Goal: Task Accomplishment & Management: Complete application form

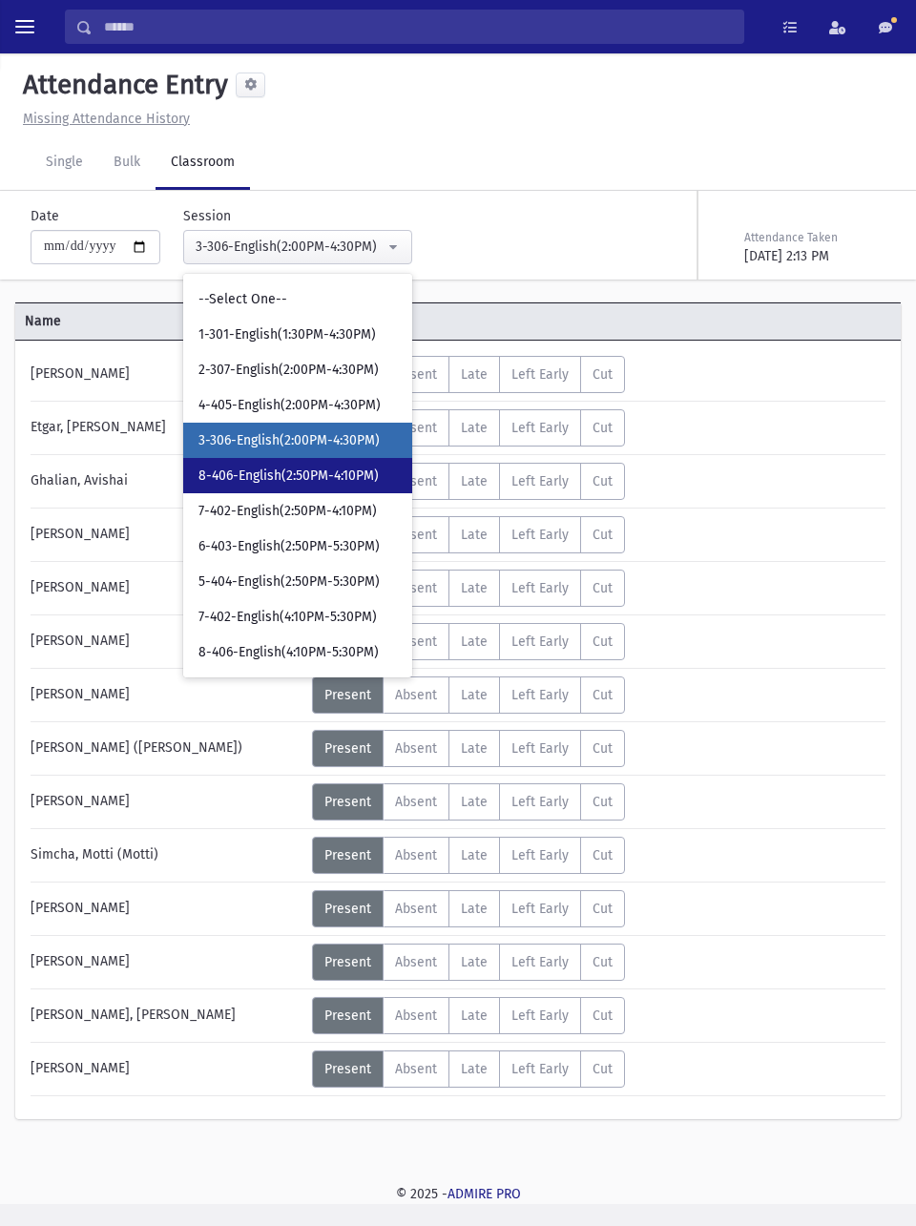
click at [351, 488] on link "8-406-English(2:50PM-4:10PM)" at bounding box center [297, 475] width 229 height 35
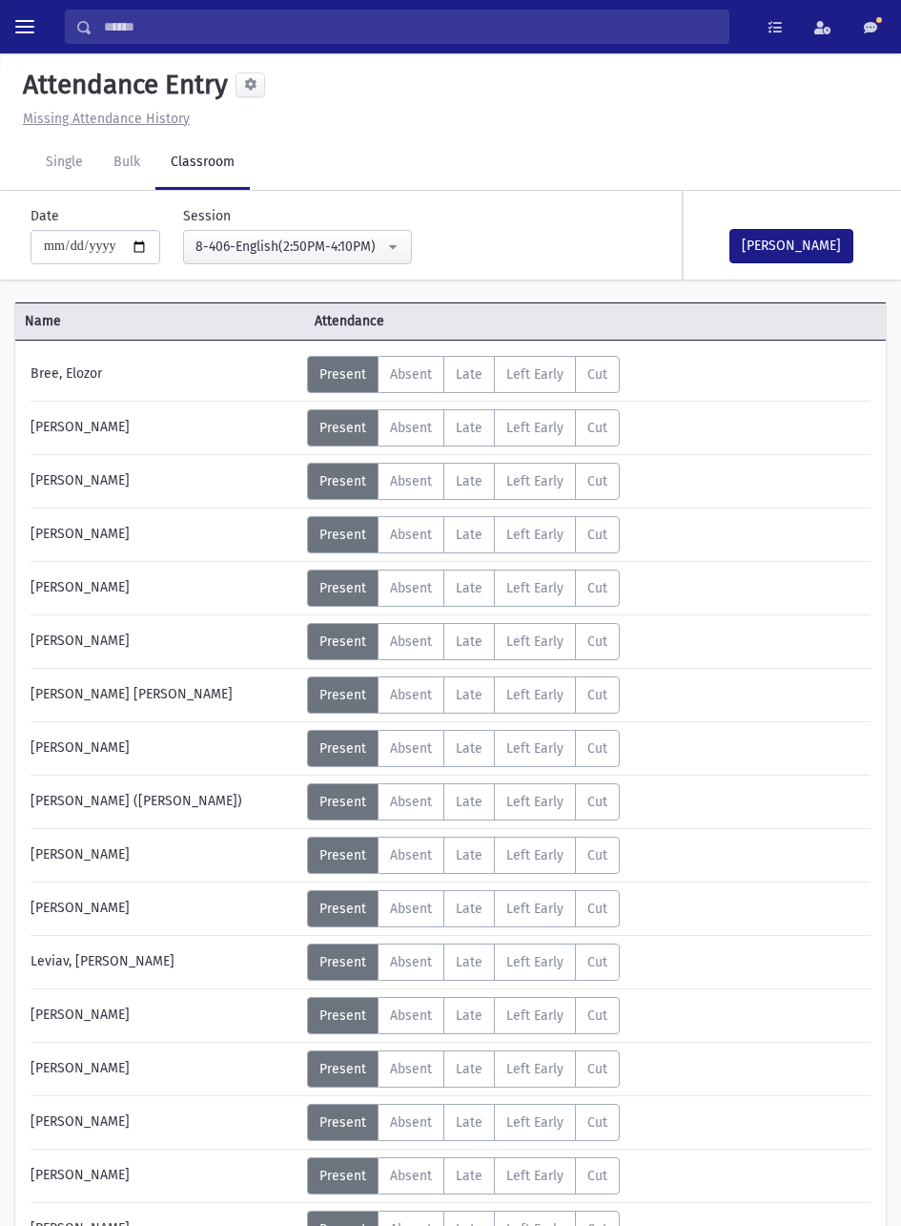
click at [417, 803] on span "Absent" at bounding box center [411, 802] width 42 height 16
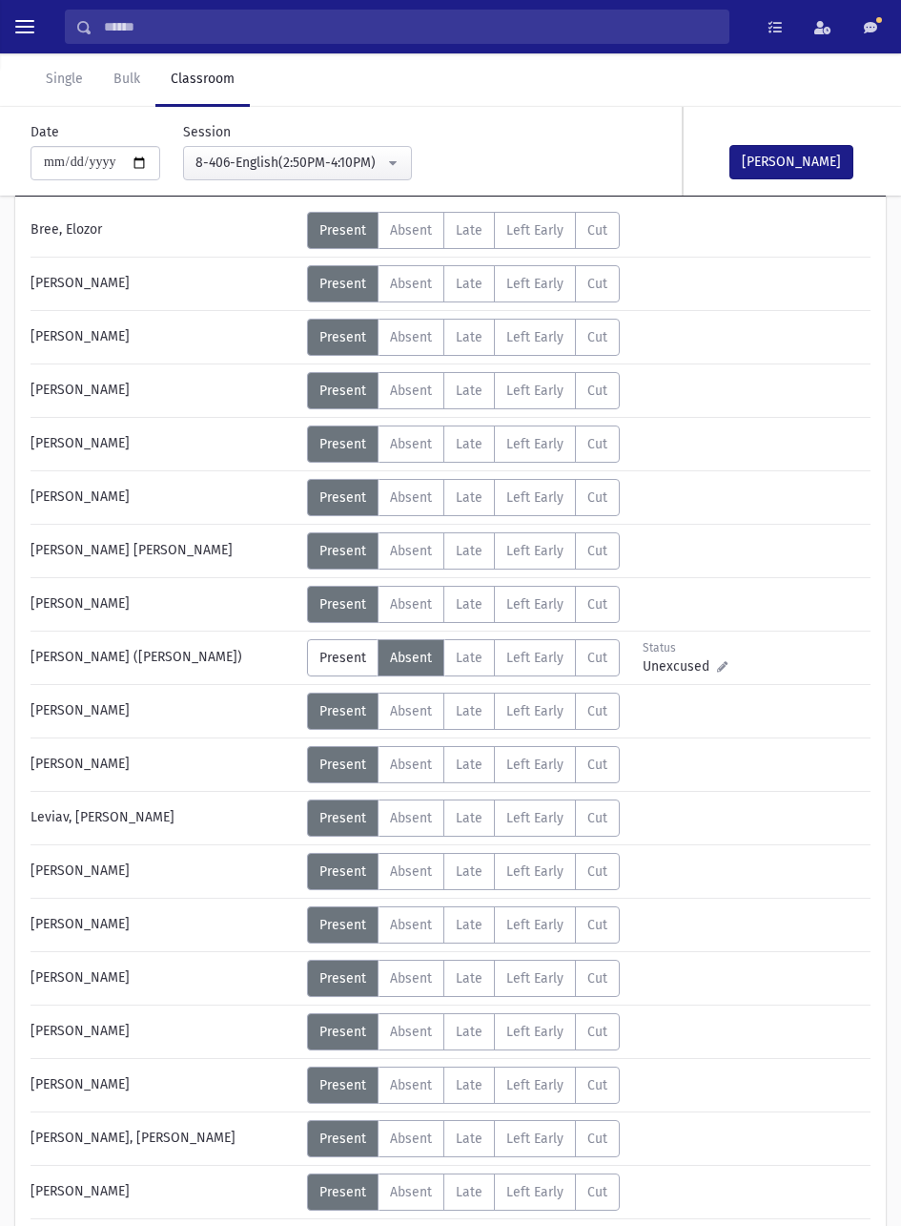
scroll to position [141, 0]
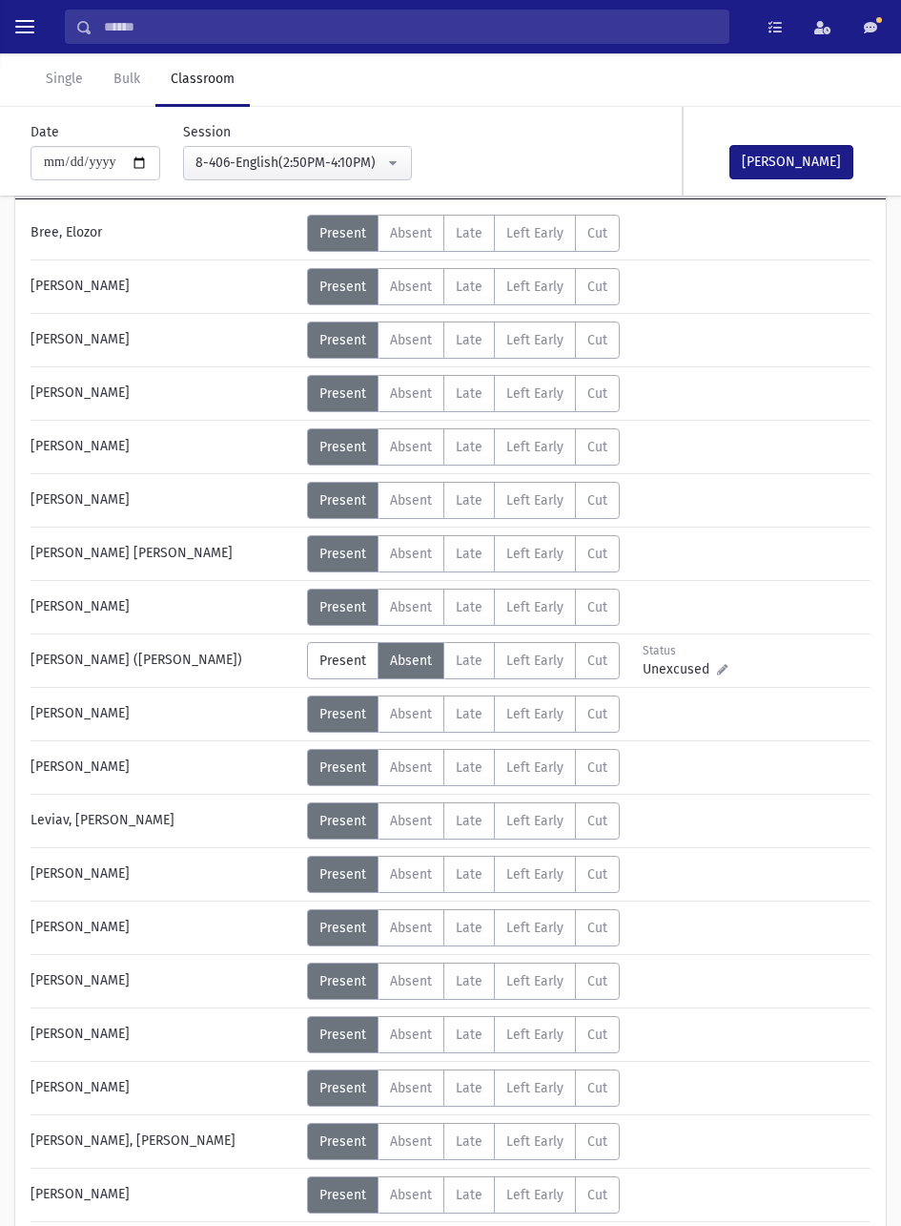
click at [419, 1093] on span "Absent" at bounding box center [411, 1088] width 42 height 16
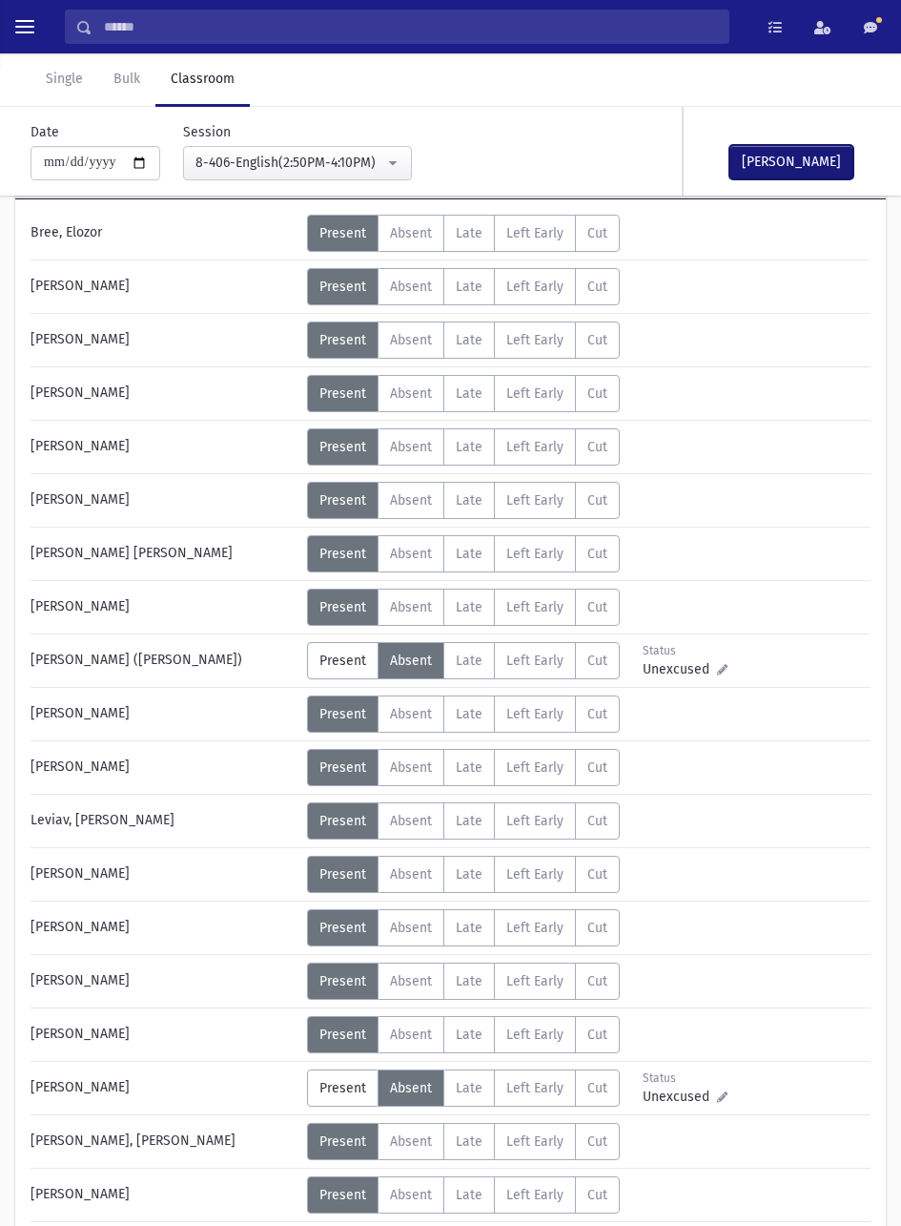
click at [807, 169] on button "[PERSON_NAME]" at bounding box center [792, 162] width 124 height 34
click at [898, 547] on div "Name Attendance [PERSON_NAME] Status Unexcused Admin: Present P A" at bounding box center [450, 721] width 901 height 1129
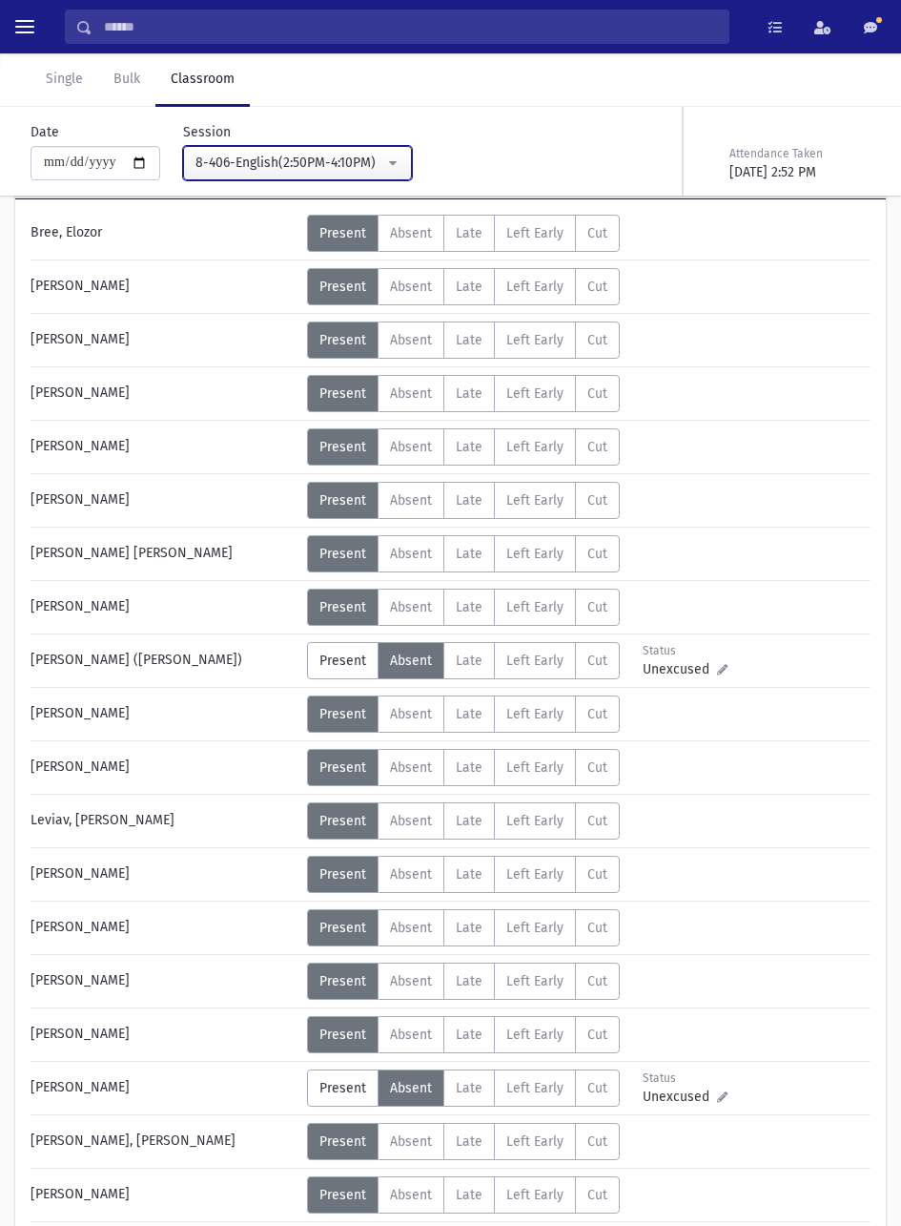
click at [358, 150] on button "8-406-English(2:50PM-4:10PM)" at bounding box center [297, 163] width 229 height 34
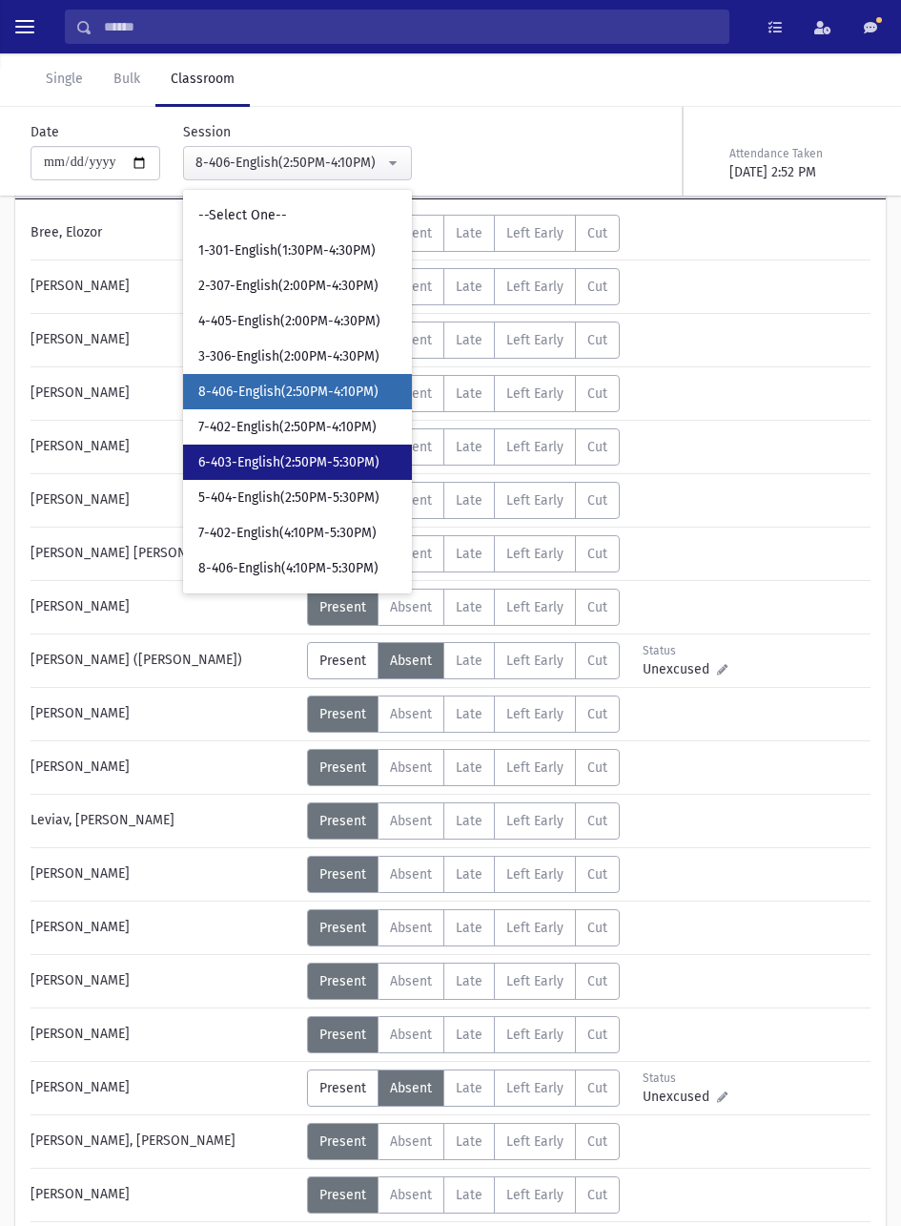
click at [328, 459] on span "6-403-English(2:50PM-5:30PM)" at bounding box center [288, 462] width 181 height 19
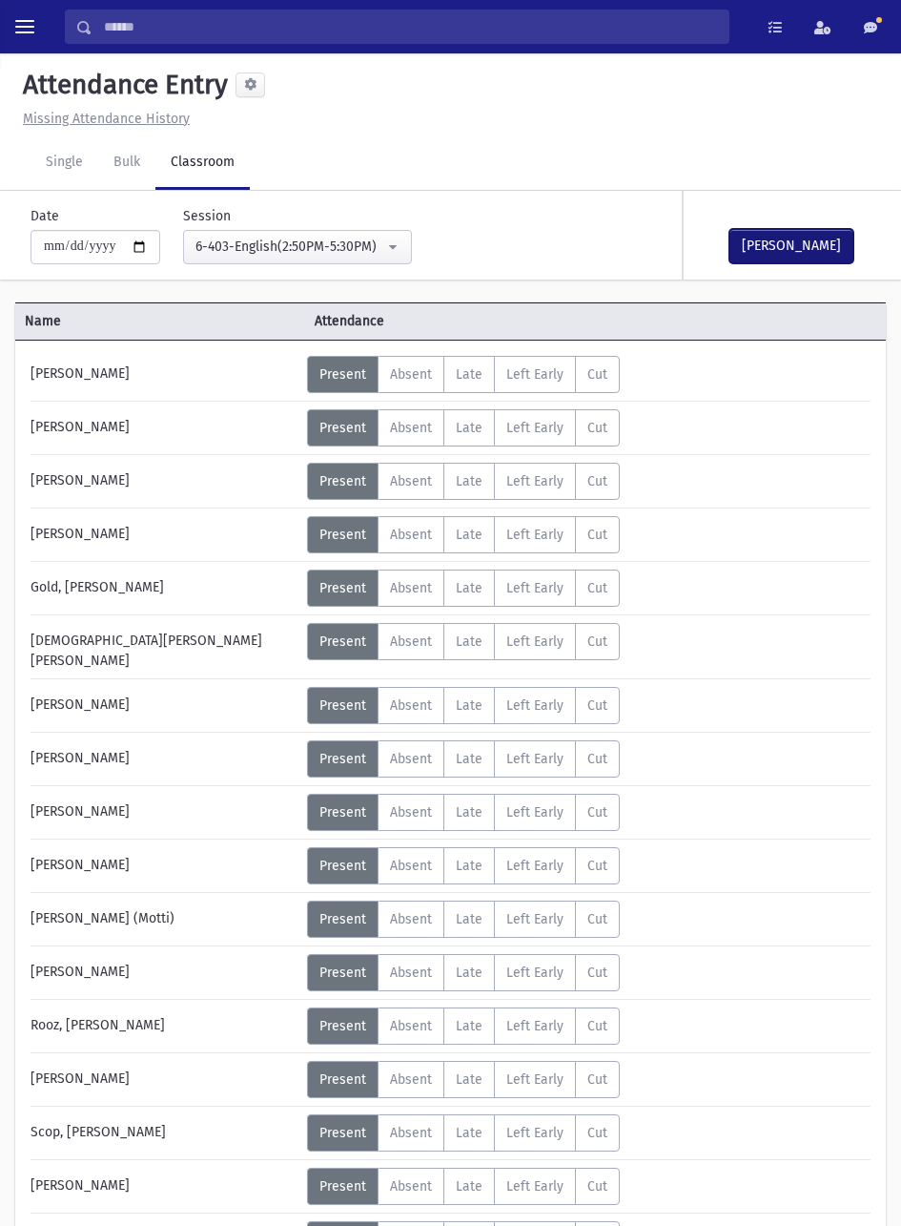
click at [792, 246] on button "[PERSON_NAME]" at bounding box center [792, 246] width 124 height 34
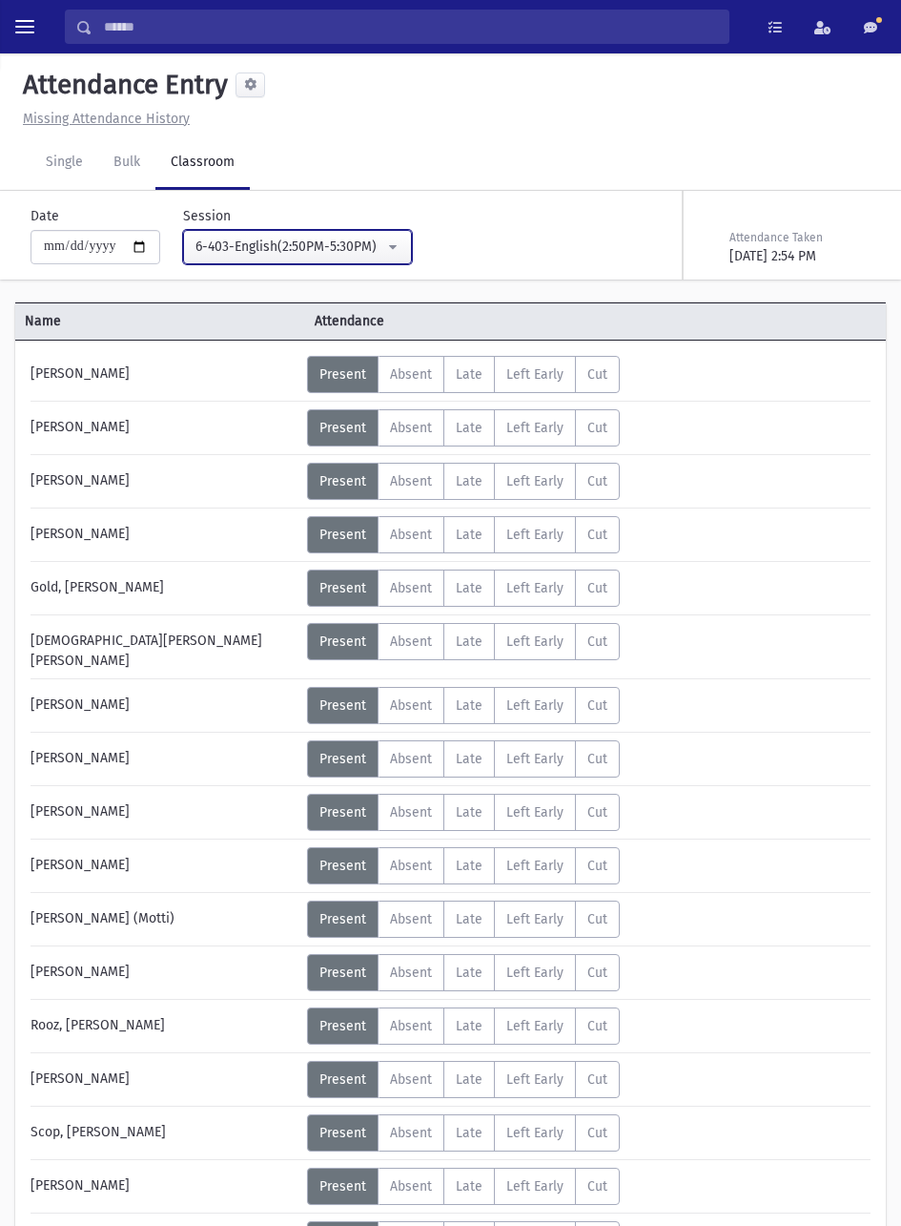
click at [360, 247] on div "6-403-English(2:50PM-5:30PM)" at bounding box center [290, 247] width 189 height 20
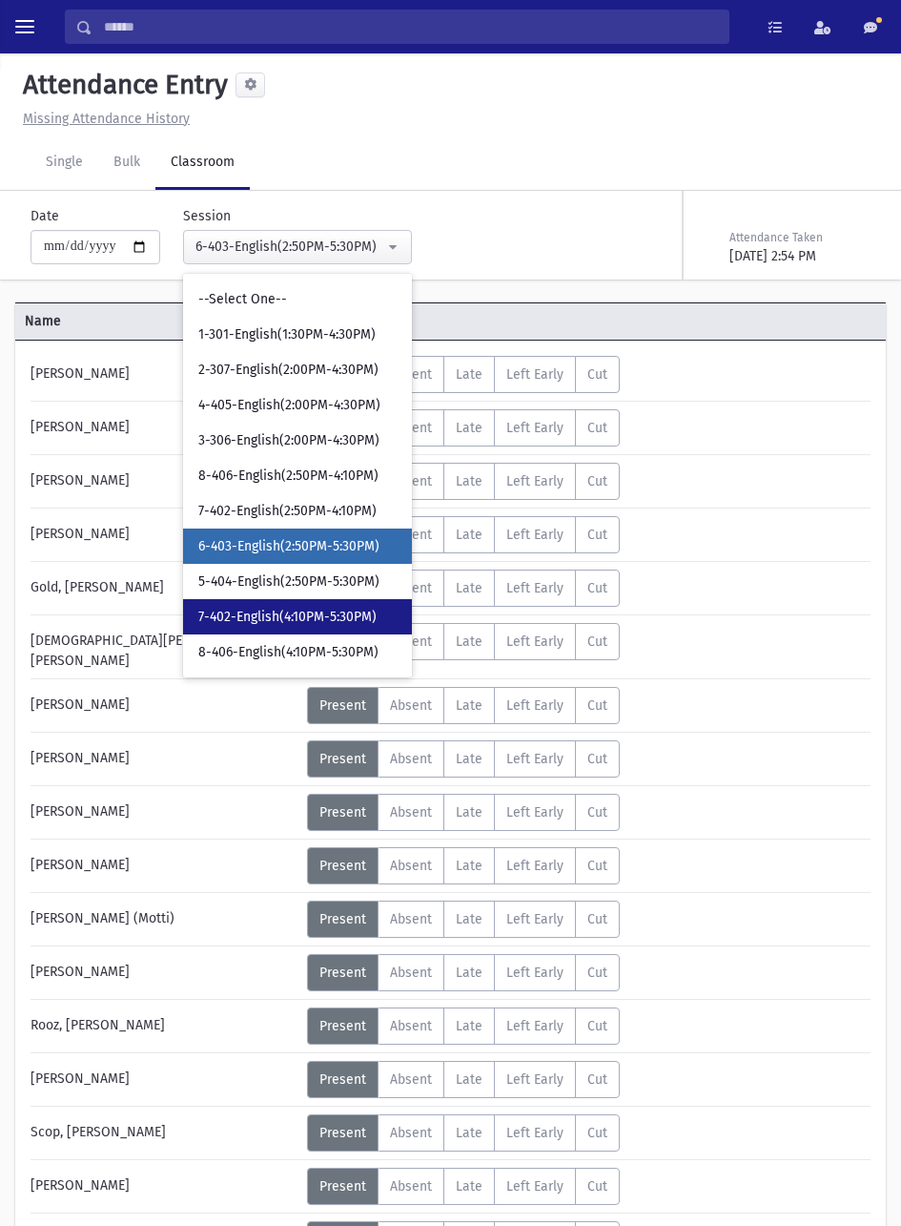
click at [341, 619] on span "7-402-English(4:10PM-5:30PM)" at bounding box center [287, 617] width 178 height 19
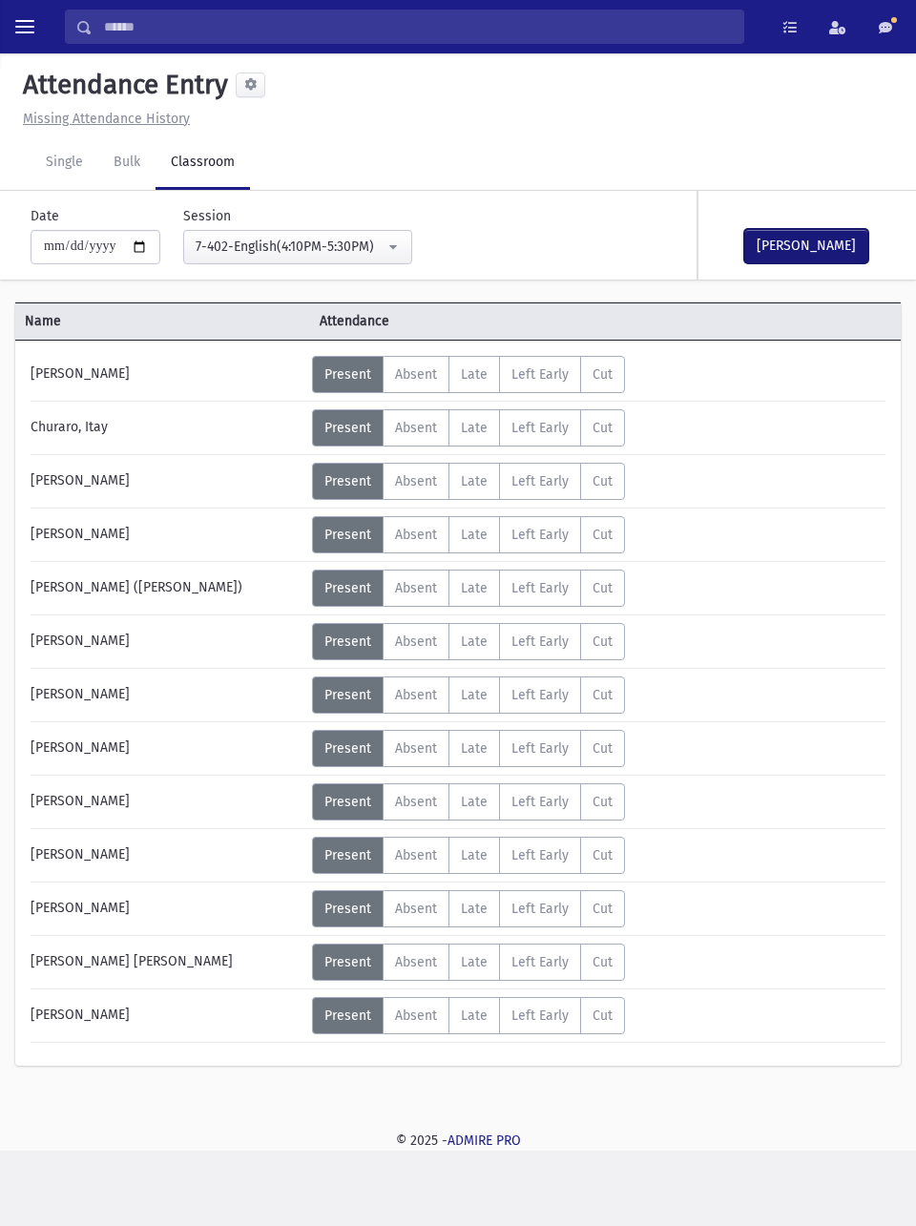
click at [804, 247] on button "[PERSON_NAME]" at bounding box center [806, 246] width 124 height 34
click at [872, 494] on div "Status Unexcused Admin: Present P Absent A L" at bounding box center [596, 481] width 569 height 37
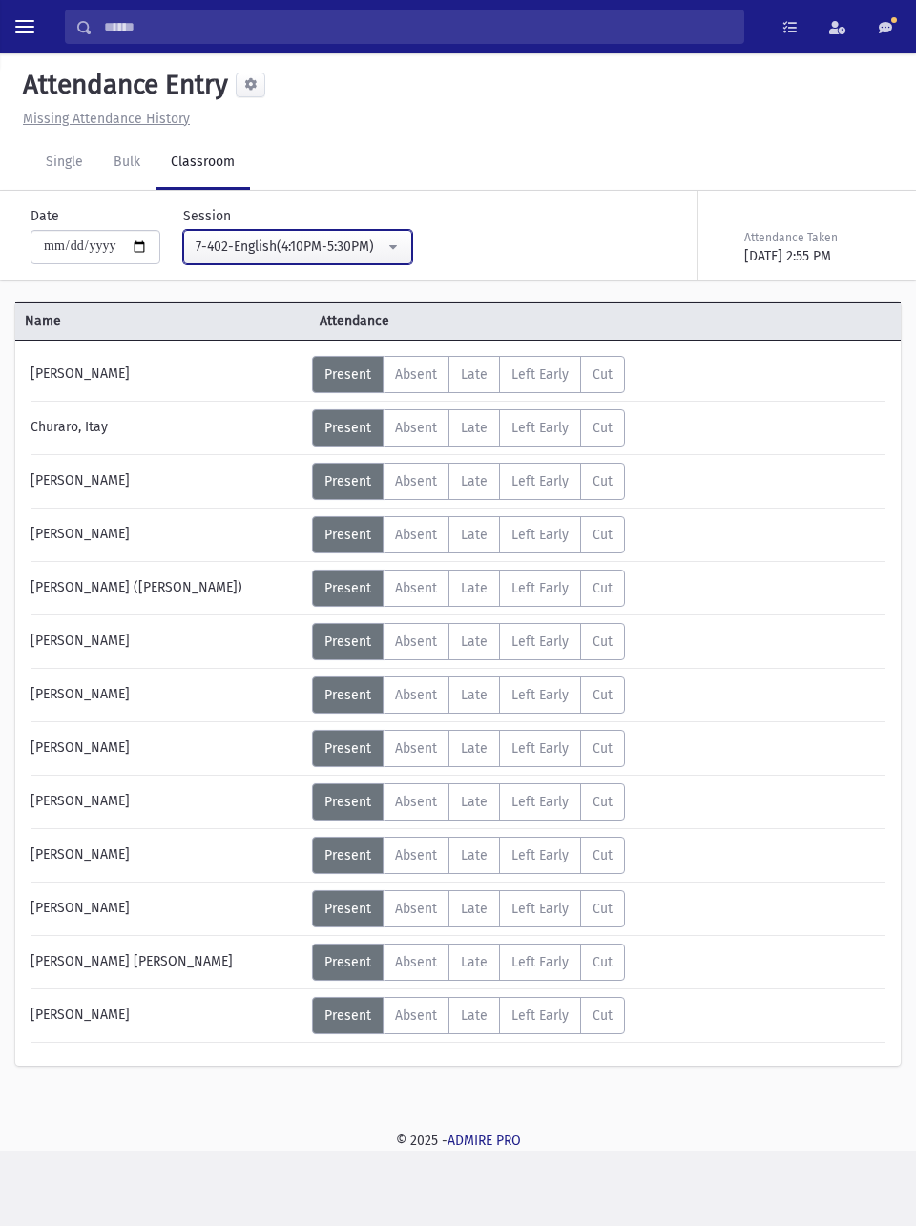
click at [382, 256] on div "7-402-English(4:10PM-5:30PM)" at bounding box center [290, 247] width 189 height 20
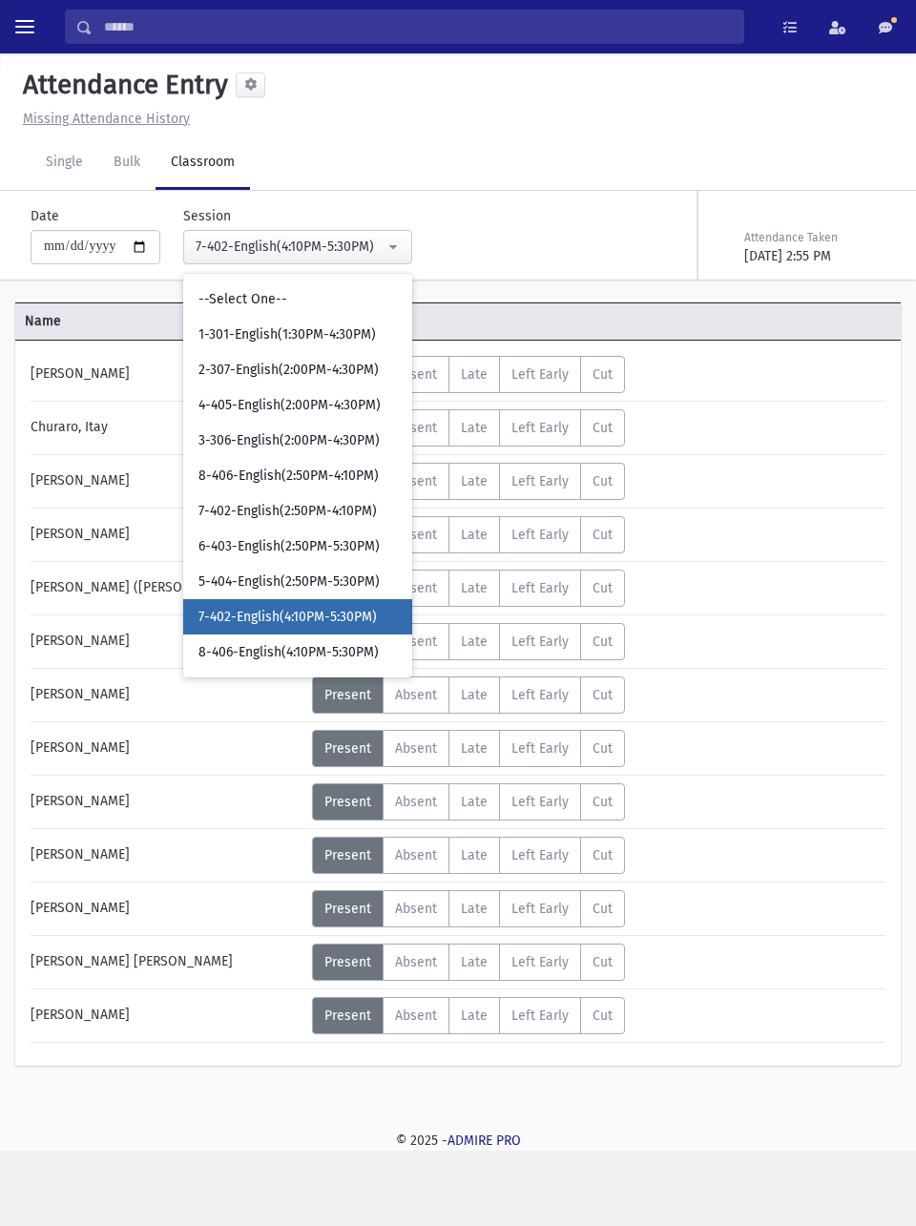
click at [337, 580] on span "5-404-English(2:50PM-5:30PM)" at bounding box center [288, 581] width 181 height 19
select select "****"
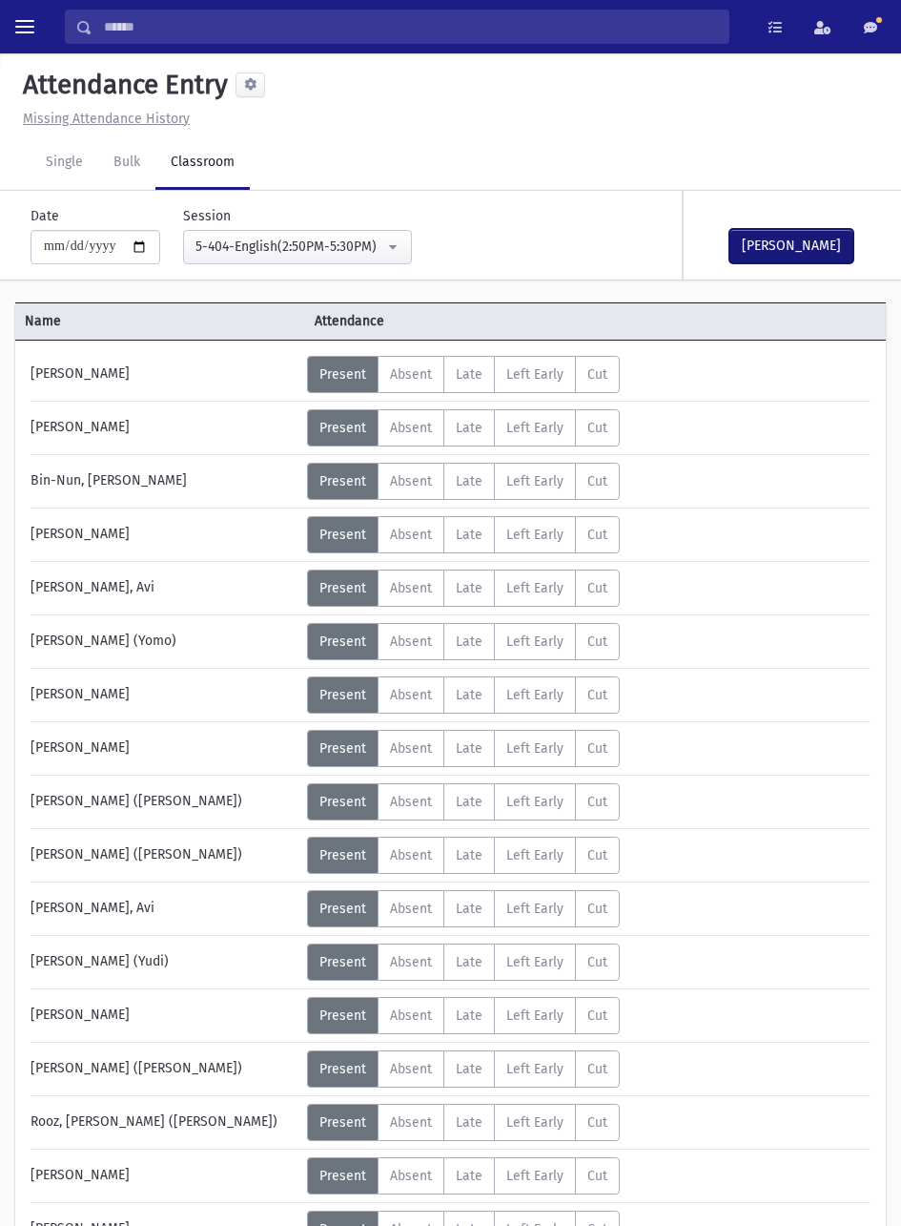
click at [801, 243] on button "[PERSON_NAME]" at bounding box center [792, 246] width 124 height 34
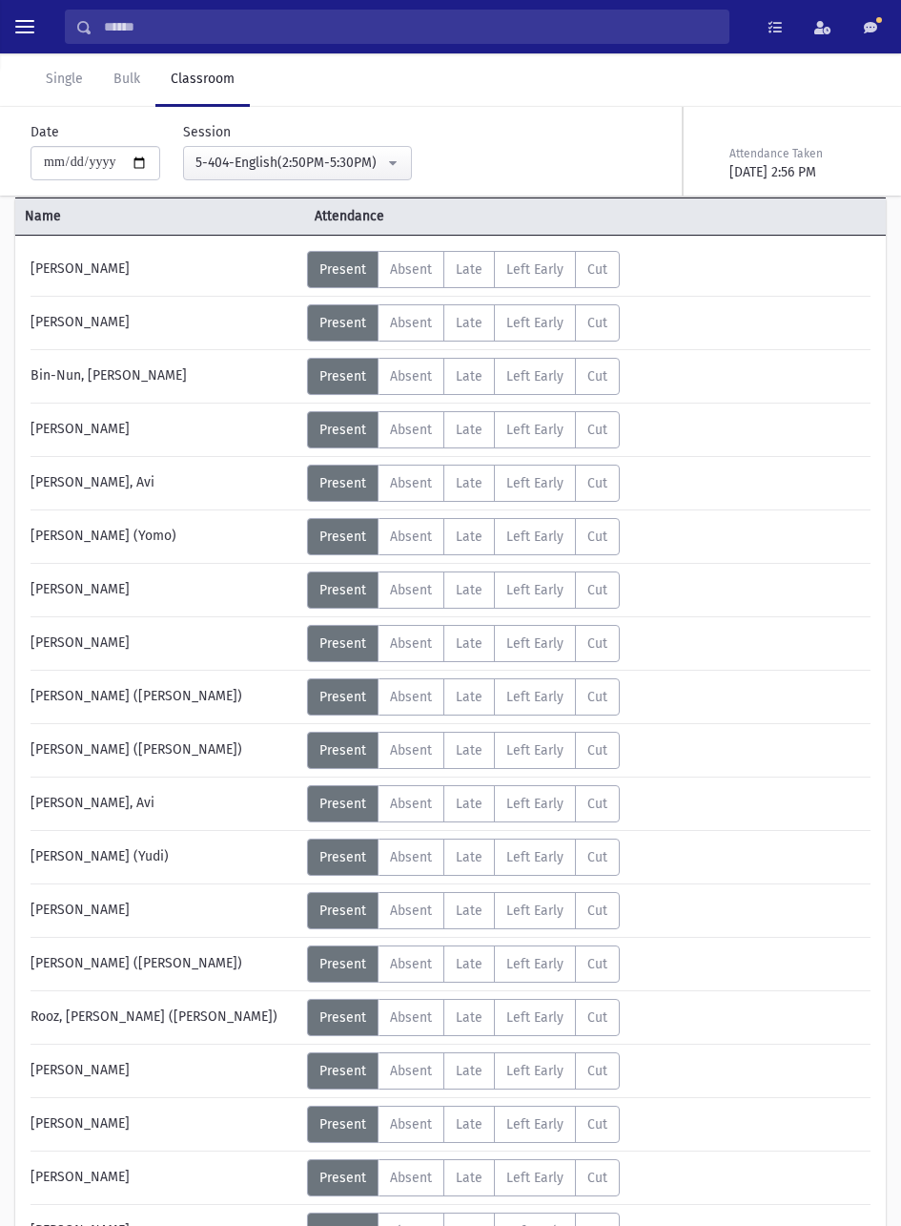
scroll to position [111, 0]
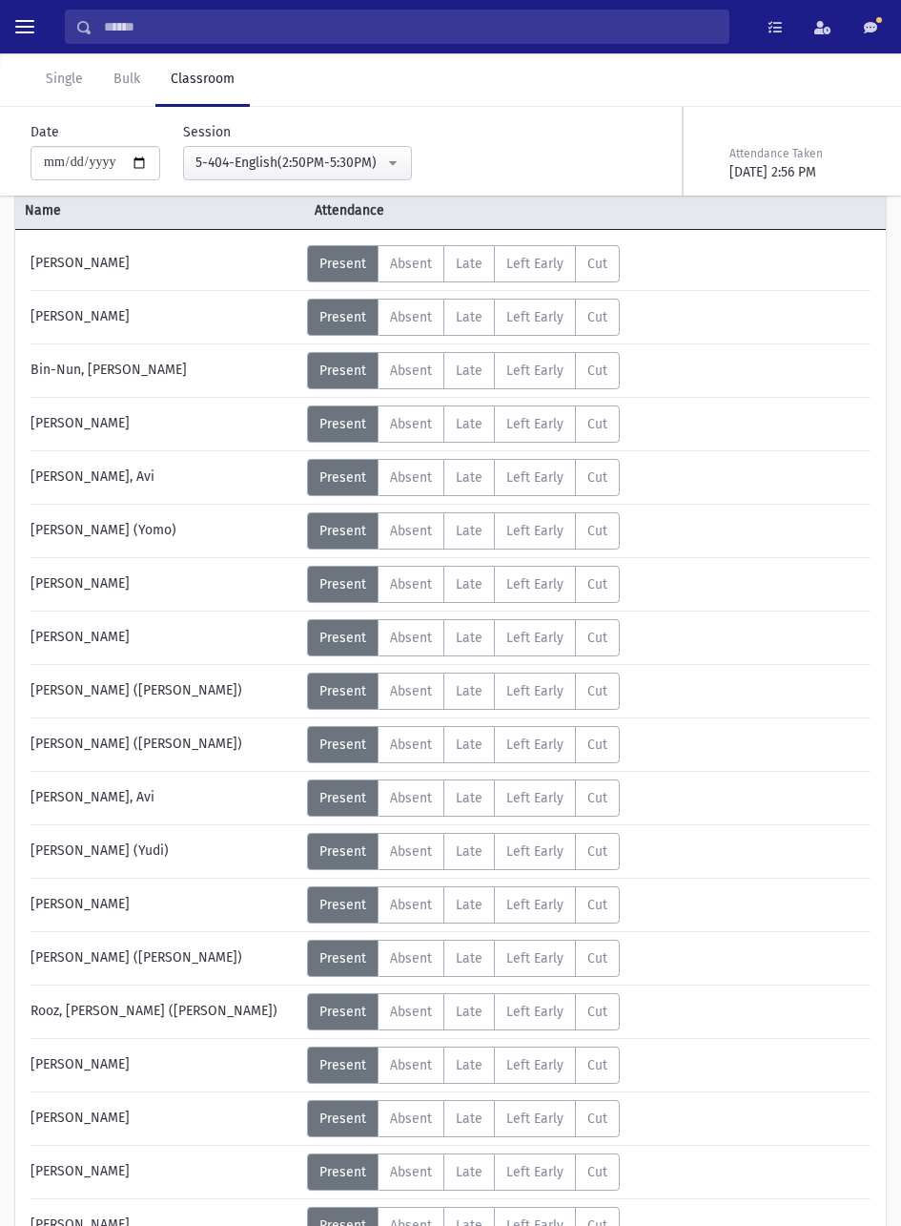
click at [276, 75] on div "Single Bulk Classroom" at bounding box center [466, 79] width 871 height 53
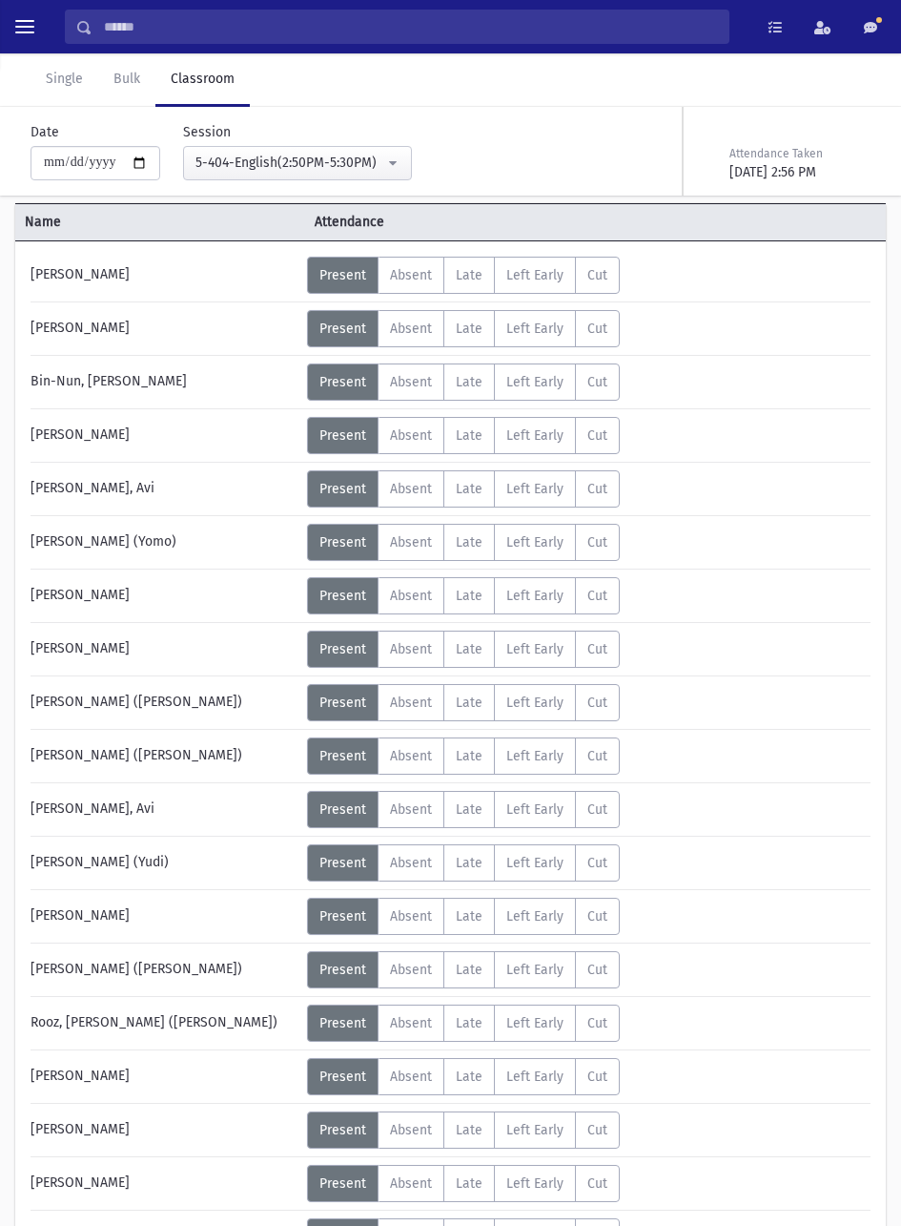
scroll to position [97, 0]
